Goal: Task Accomplishment & Management: Manage account settings

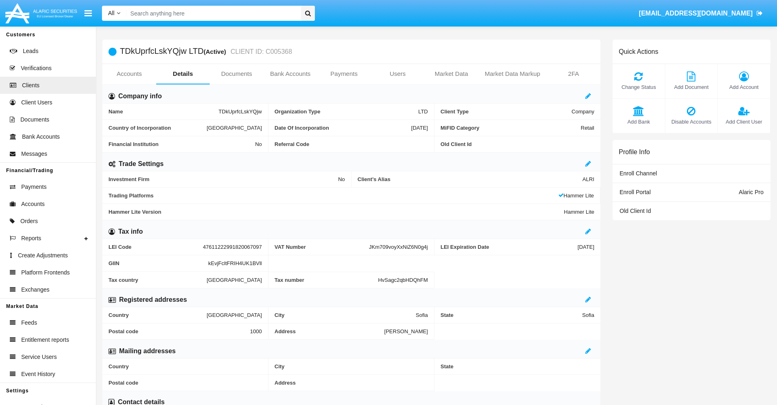
click at [398, 74] on link "Users" at bounding box center [398, 74] width 54 height 20
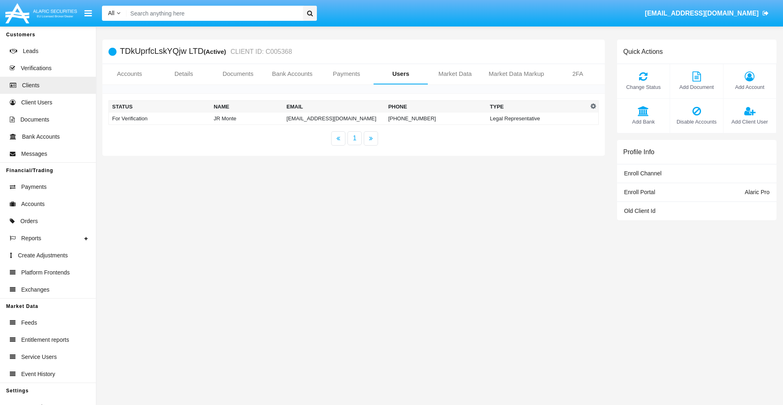
click at [334, 118] on td "[EMAIL_ADDRESS][DOMAIN_NAME]" at bounding box center [335, 119] width 102 height 12
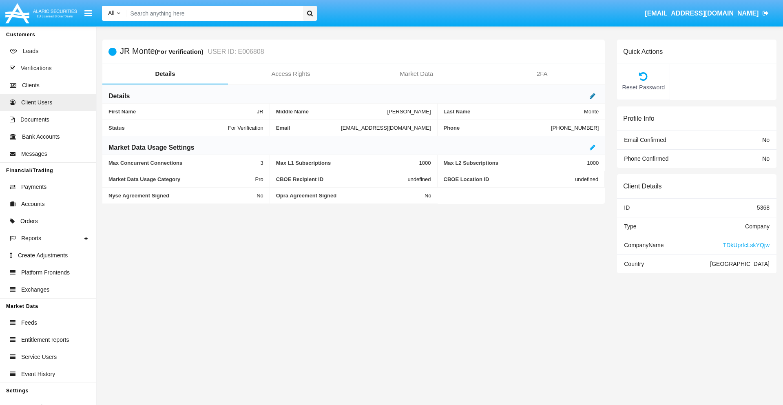
click at [593, 96] on icon at bounding box center [593, 96] width 6 height 7
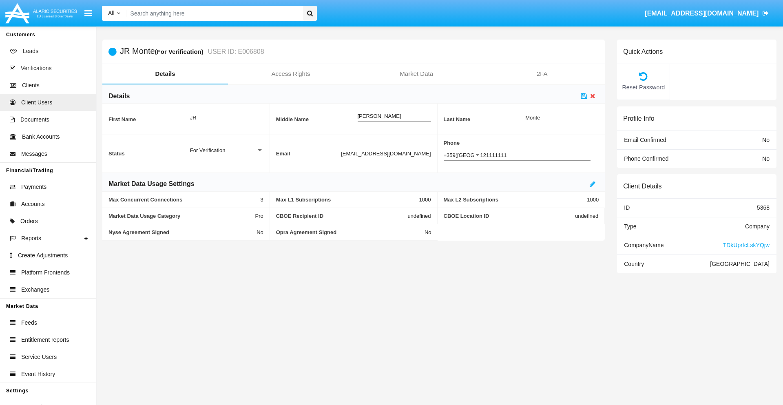
click at [226, 150] on div "For Verification" at bounding box center [223, 150] width 66 height 7
click at [226, 155] on span "Verified" at bounding box center [220, 155] width 60 height 16
click at [584, 96] on icon at bounding box center [584, 96] width 6 height 7
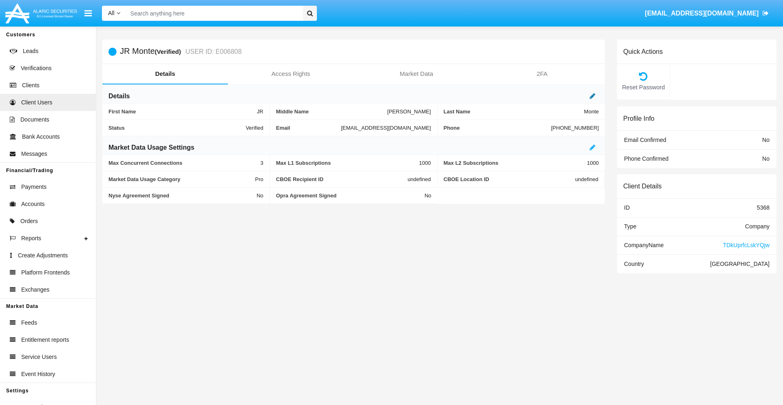
click at [593, 96] on icon at bounding box center [593, 96] width 6 height 7
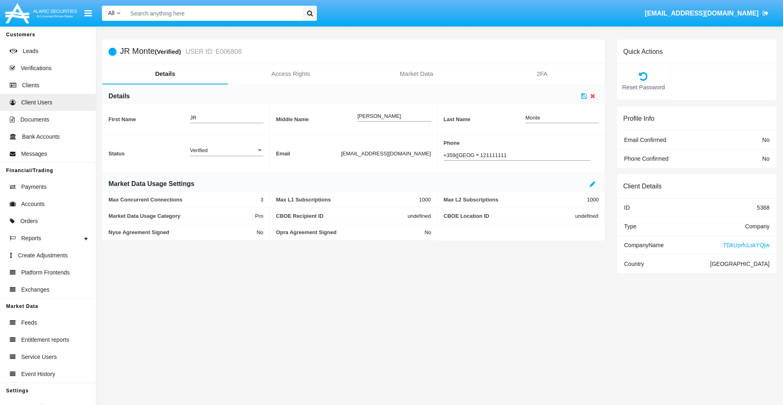
click at [226, 150] on div "Verified" at bounding box center [223, 150] width 66 height 7
click at [226, 155] on span "Active" at bounding box center [226, 155] width 73 height 16
click at [584, 96] on icon at bounding box center [584, 96] width 6 height 7
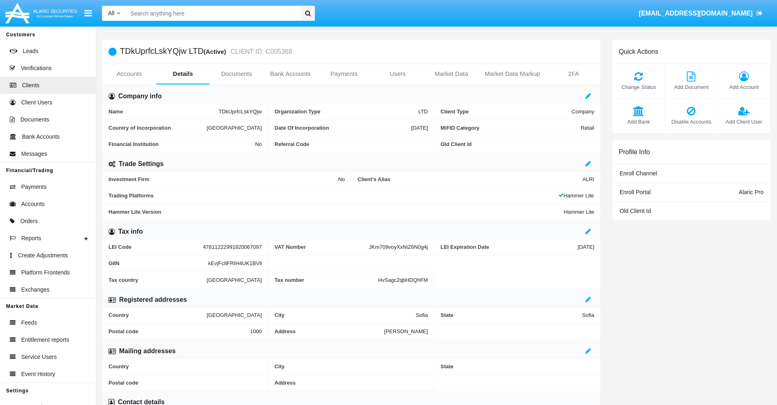
click at [744, 122] on span "Add Client User" at bounding box center [744, 122] width 44 height 8
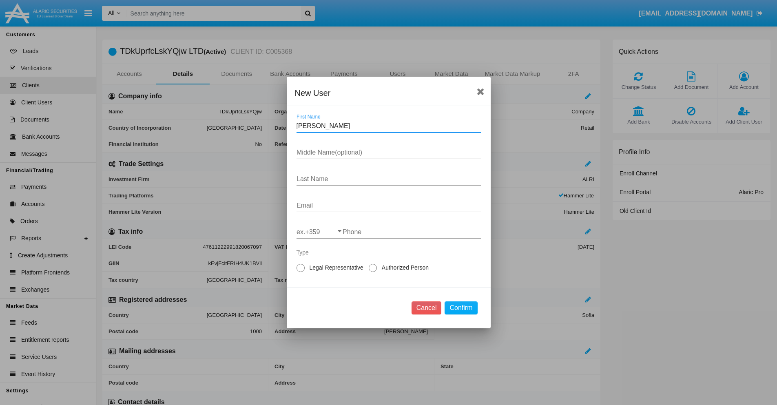
type input "[PERSON_NAME]"
type input "Sawayn"
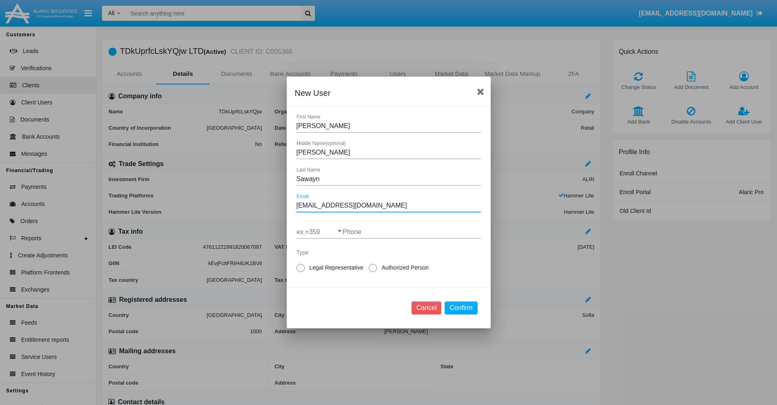
type input "yf9_3q4ppv@1jxqm.edu"
click at [319, 232] on input "ex.+359" at bounding box center [320, 231] width 46 height 7
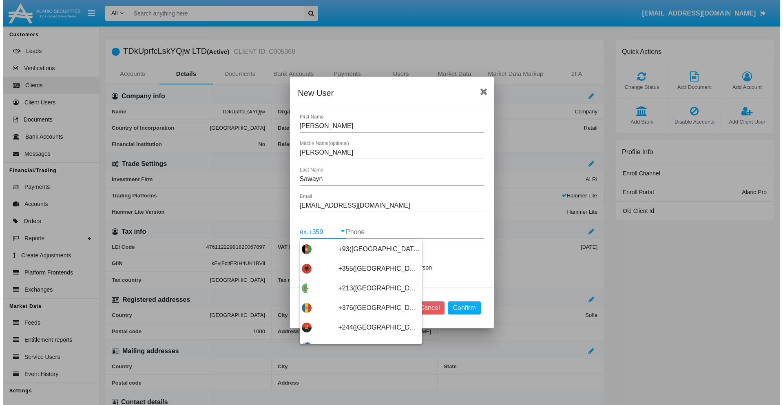
scroll to position [4341, 0]
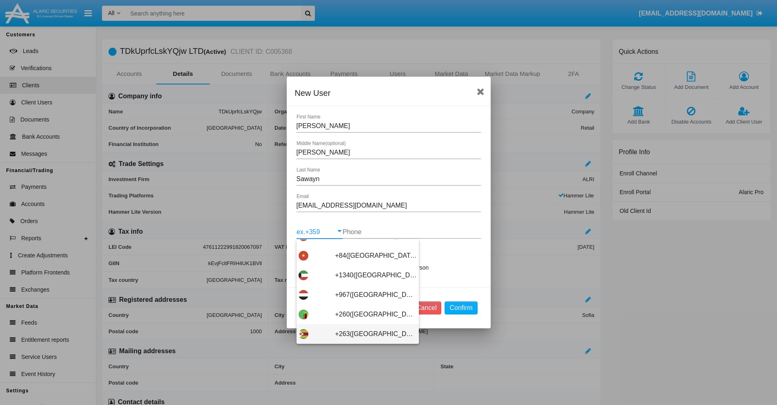
click at [355, 334] on span "+263(Zimbabwe)" at bounding box center [376, 334] width 82 height 20
type input "+263(Zimbabwe)"
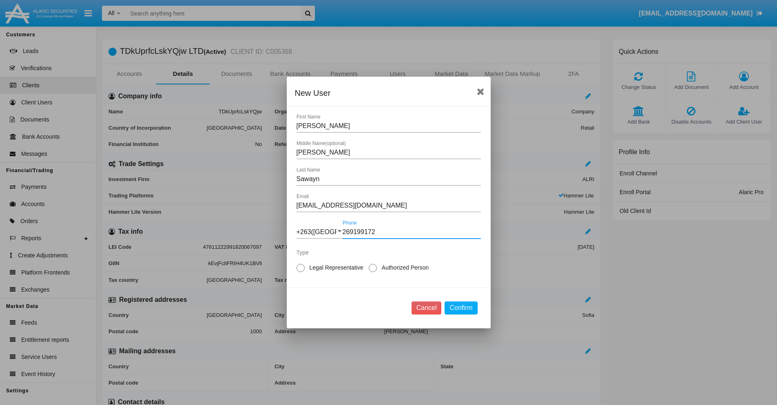
type input "269199172"
click at [404, 268] on span "Authorized Person" at bounding box center [404, 268] width 54 height 9
click at [373, 272] on input "Authorized Person" at bounding box center [373, 272] width 0 height 0
radio input "true"
click at [461, 308] on button "Confirm" at bounding box center [461, 308] width 33 height 13
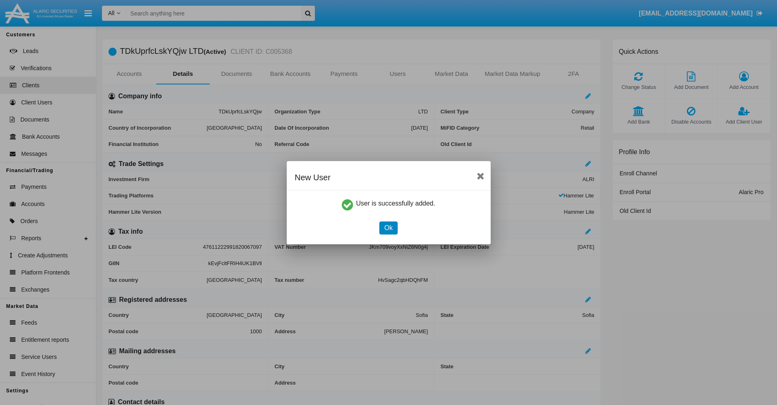
click at [388, 228] on button "Ok" at bounding box center [388, 228] width 18 height 13
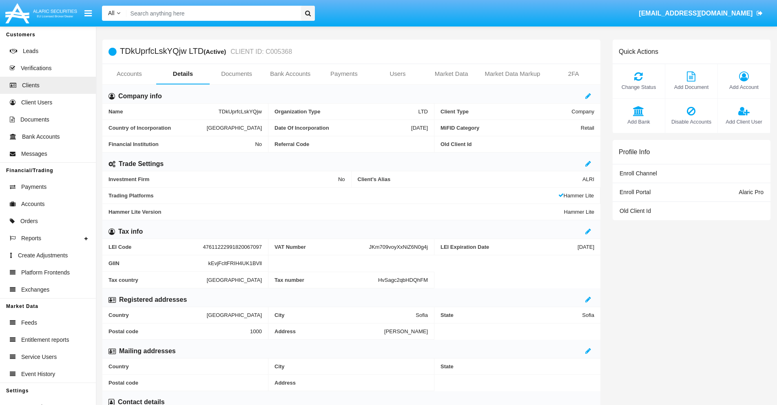
click at [744, 122] on span "Add Client User" at bounding box center [744, 122] width 44 height 8
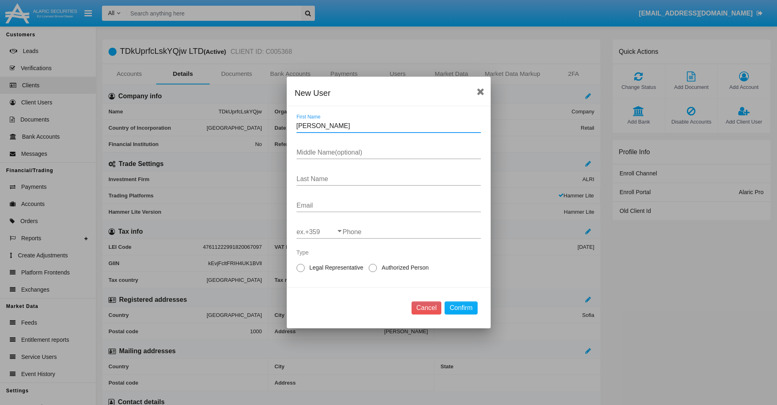
type input "Laurena"
type input "Chrissy"
type input "Cole"
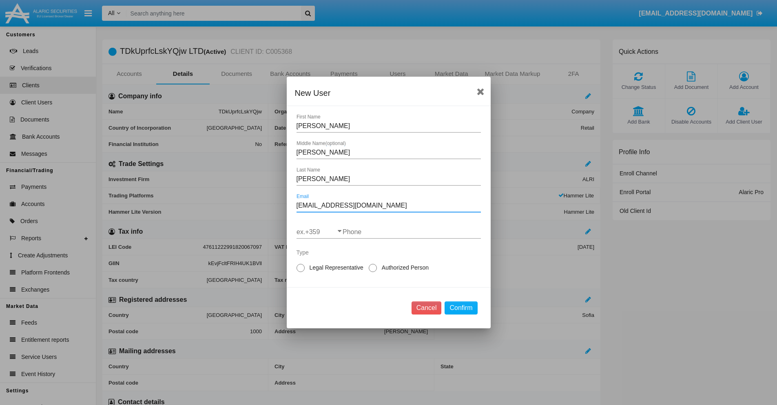
type input "[EMAIL_ADDRESS][DOMAIN_NAME]"
click at [319, 232] on input "ex.+359" at bounding box center [320, 231] width 46 height 7
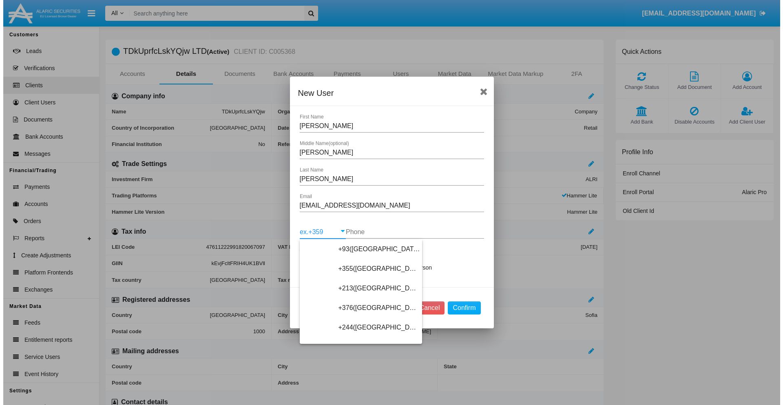
scroll to position [4341, 0]
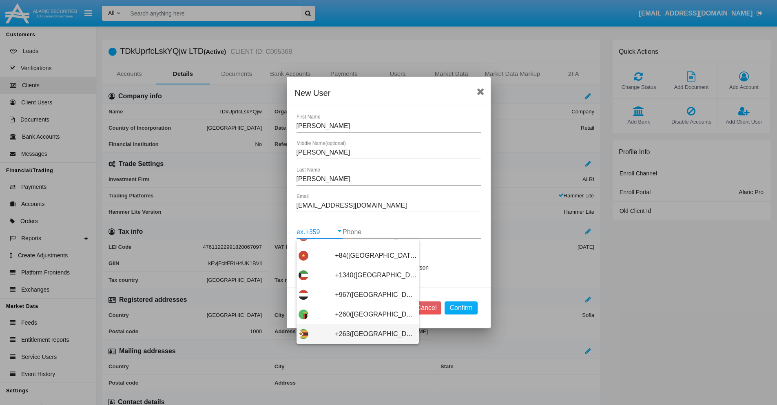
click at [355, 334] on span "+263([GEOGRAPHIC_DATA])" at bounding box center [376, 334] width 82 height 20
type input "+263([GEOGRAPHIC_DATA])"
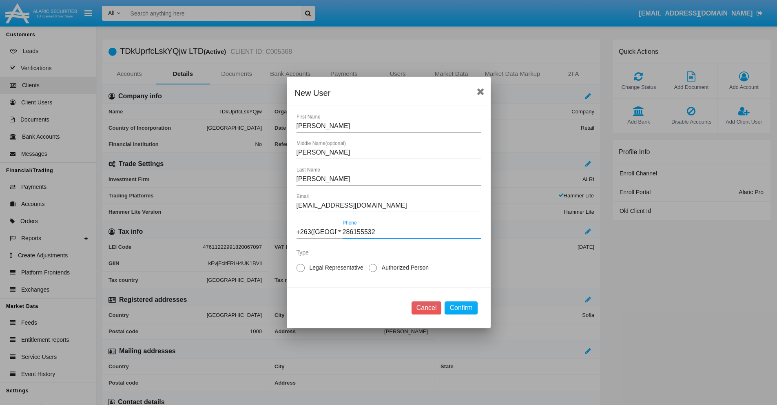
type input "286155532"
click at [335, 268] on span "Legal Representative" at bounding box center [335, 268] width 61 height 9
click at [301, 272] on input "Legal Representative" at bounding box center [300, 272] width 0 height 0
radio input "true"
click at [461, 308] on button "Confirm" at bounding box center [461, 308] width 33 height 13
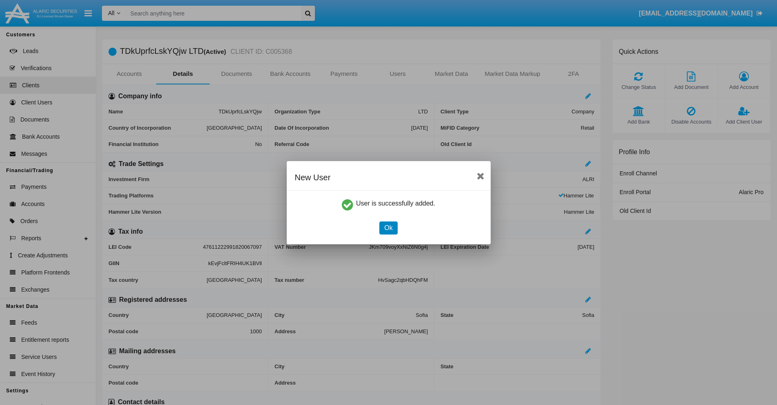
click at [388, 228] on button "Ok" at bounding box center [388, 228] width 18 height 13
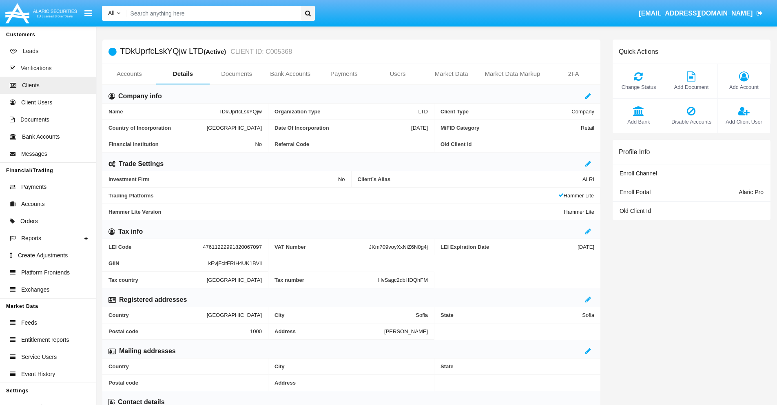
click at [398, 74] on link "Users" at bounding box center [398, 74] width 54 height 20
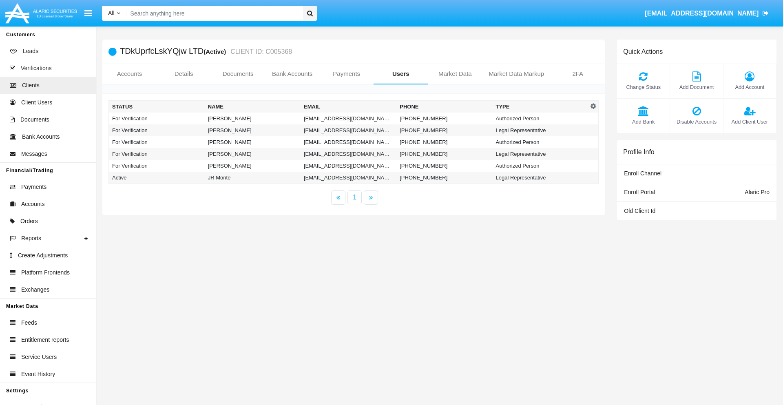
click at [348, 118] on td "0jf6n@5j.org" at bounding box center [349, 119] width 96 height 12
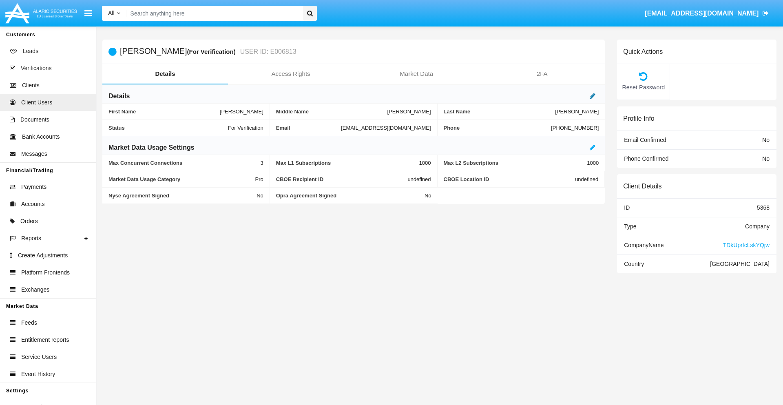
click at [593, 96] on icon at bounding box center [593, 96] width 6 height 7
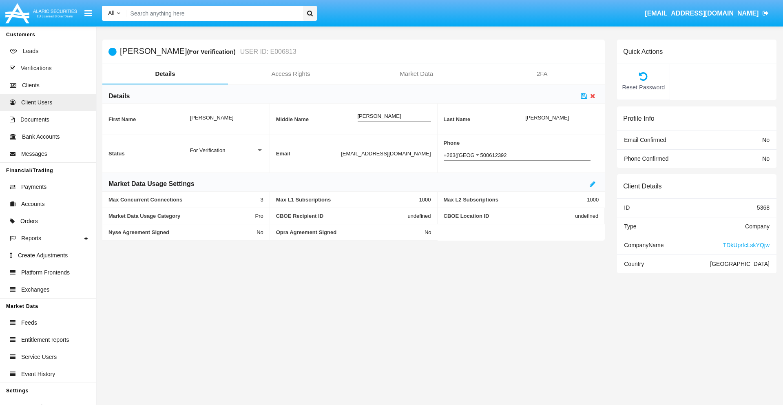
click at [226, 150] on div "For Verification" at bounding box center [223, 150] width 66 height 7
click at [226, 155] on span "Verified" at bounding box center [226, 155] width 73 height 16
click at [584, 96] on icon at bounding box center [584, 96] width 6 height 7
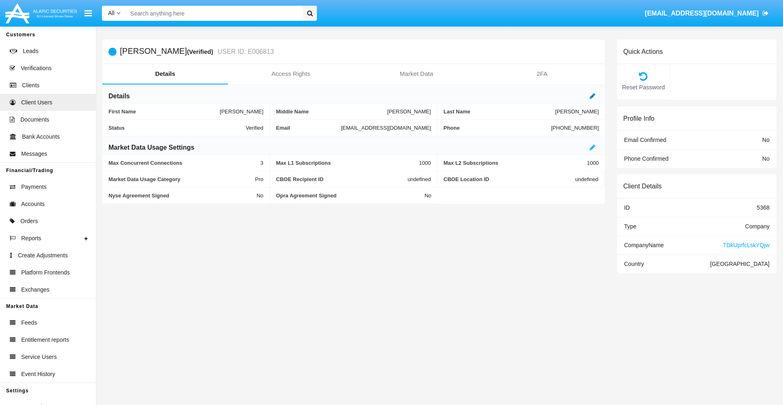
click at [593, 96] on icon at bounding box center [593, 96] width 6 height 7
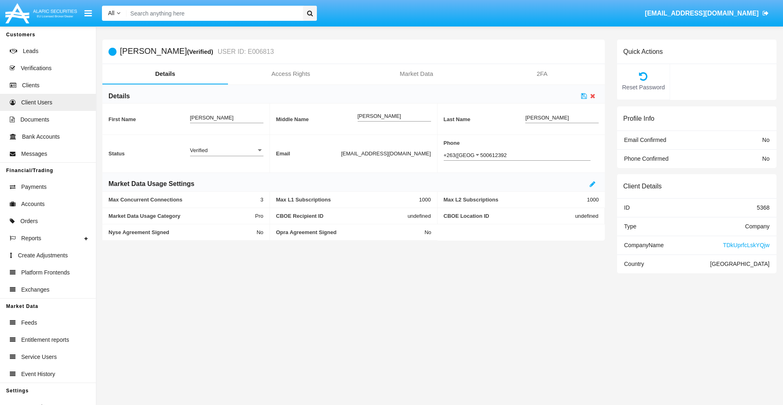
click at [226, 150] on div "Verified" at bounding box center [223, 150] width 66 height 7
click at [226, 155] on span "Active" at bounding box center [226, 155] width 73 height 16
click at [584, 96] on icon at bounding box center [584, 96] width 6 height 7
